Goal: Navigation & Orientation: Find specific page/section

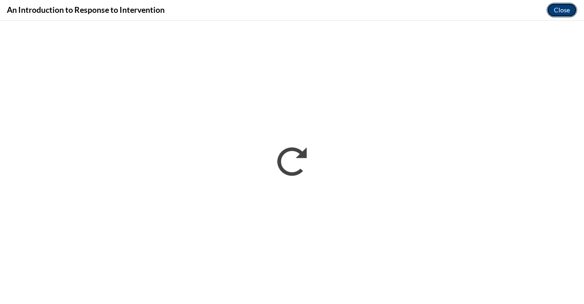
click at [557, 8] on button "Close" at bounding box center [562, 10] width 31 height 15
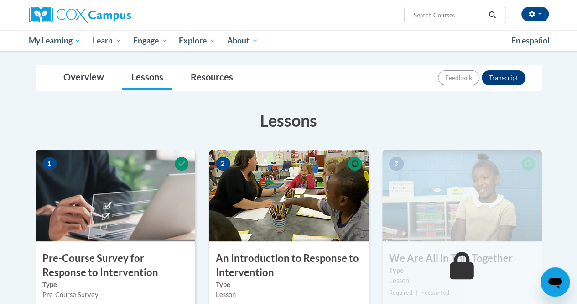
scroll to position [52, 0]
